Goal: Contribute content

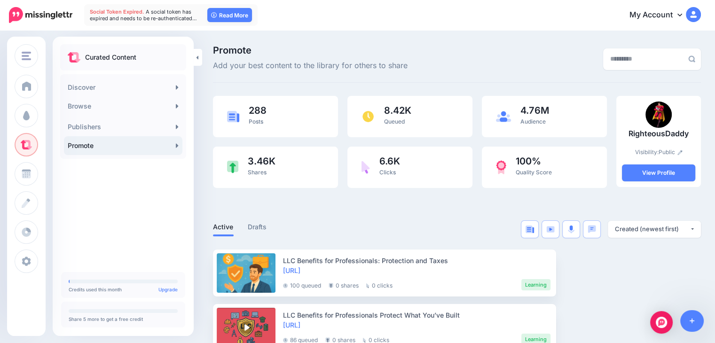
click at [701, 322] on link at bounding box center [692, 321] width 24 height 22
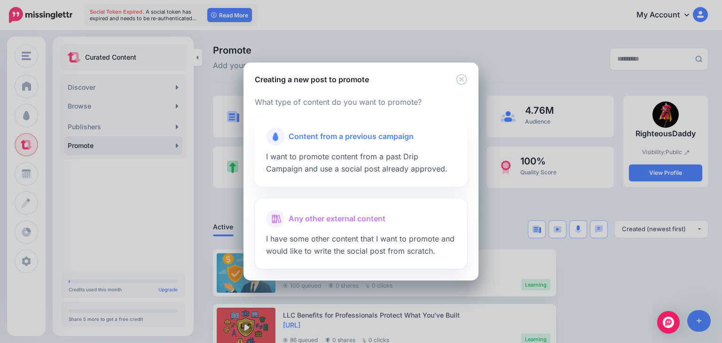
click at [349, 229] on div at bounding box center [361, 231] width 190 height 5
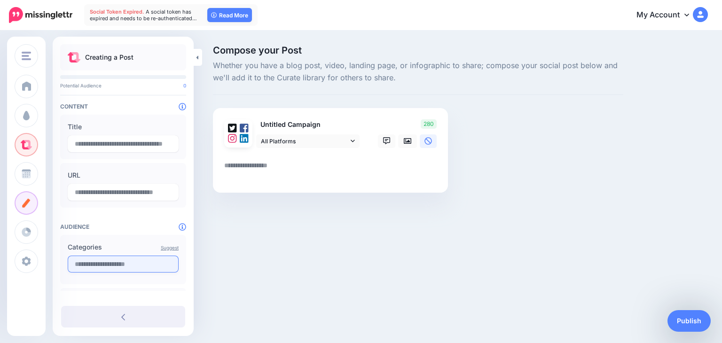
click at [149, 267] on input "text" at bounding box center [123, 264] width 111 height 17
type input "*********"
